Goal: Task Accomplishment & Management: Manage account settings

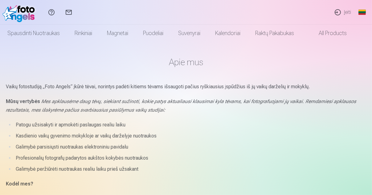
click at [358, 11] on link "Global" at bounding box center [362, 12] width 12 height 25
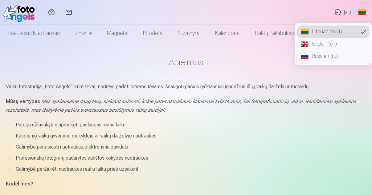
click at [110, 8] on div "Pagalbos centras Susisiekite su mumis Įeiti Global Lithuanian (lt) English (en)…" at bounding box center [186, 12] width 372 height 25
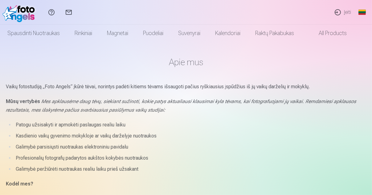
drag, startPoint x: 0, startPoint y: 0, endPoint x: 342, endPoint y: 8, distance: 341.7
click at [342, 8] on link "Įeiti" at bounding box center [342, 12] width 27 height 25
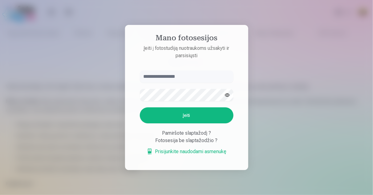
click at [176, 77] on input "text" at bounding box center [187, 77] width 94 height 12
type input "**********"
click at [227, 97] on button "button" at bounding box center [227, 95] width 12 height 12
click at [176, 115] on button "Įeiti" at bounding box center [187, 115] width 94 height 16
click at [176, 116] on button "Įeiti" at bounding box center [187, 115] width 94 height 16
